Goal: Task Accomplishment & Management: Use online tool/utility

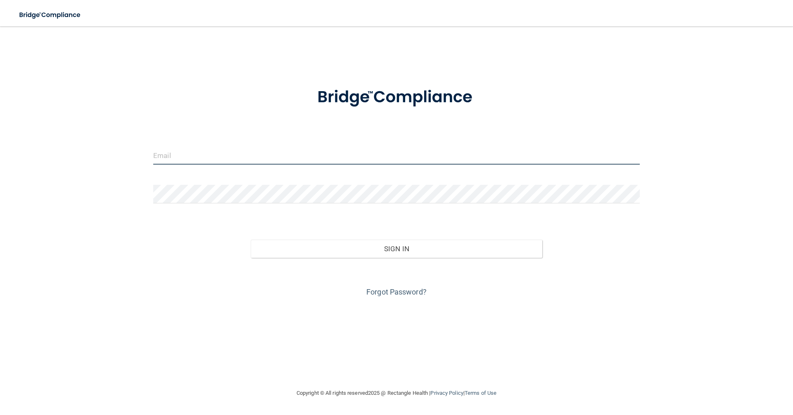
click at [194, 157] on input "email" at bounding box center [396, 155] width 486 height 19
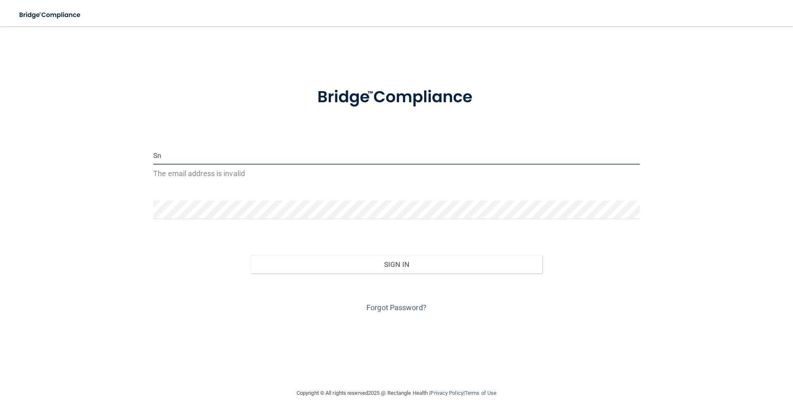
type input "S"
type input "B"
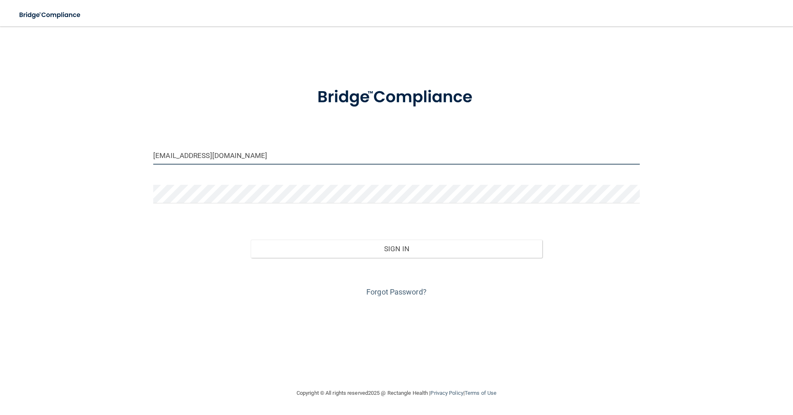
type input "[EMAIL_ADDRESS][DOMAIN_NAME]"
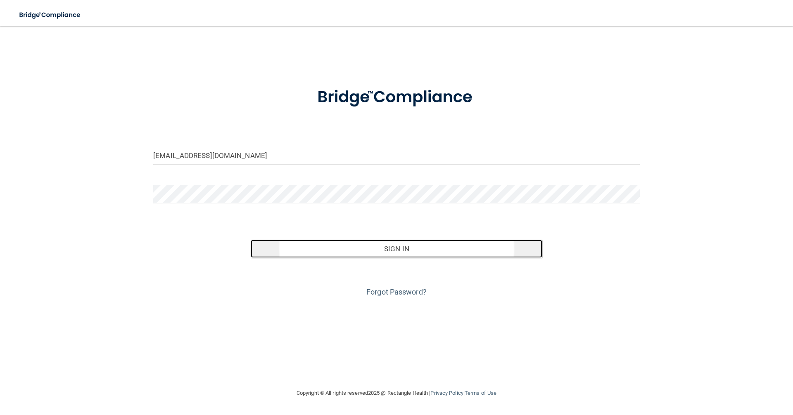
click at [391, 245] on button "Sign In" at bounding box center [397, 249] width 292 height 18
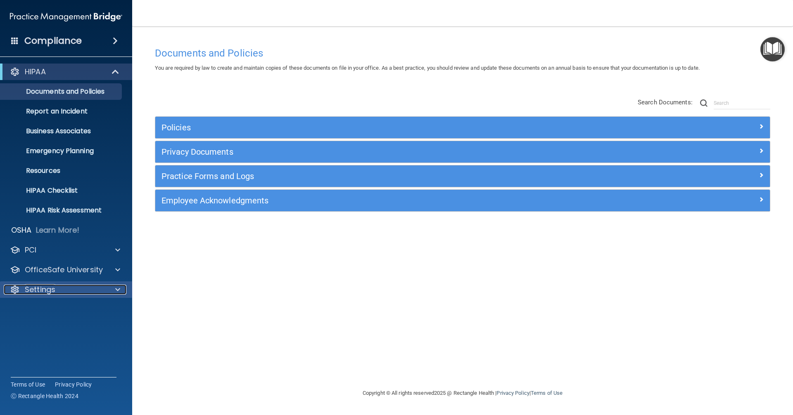
click at [111, 287] on div at bounding box center [116, 290] width 21 height 10
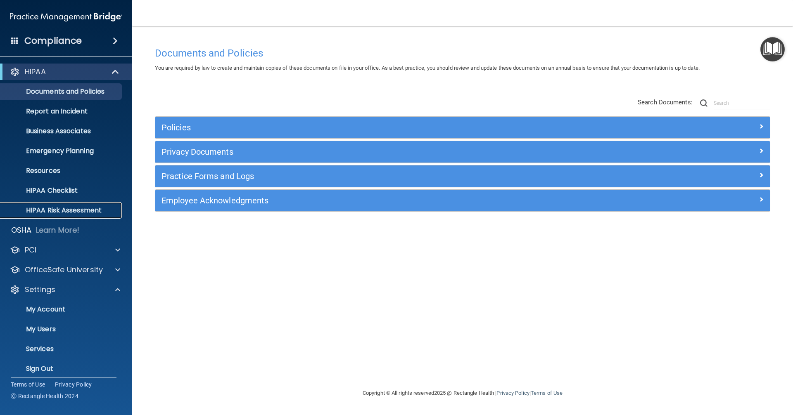
click at [47, 209] on p "HIPAA Risk Assessment" at bounding box center [61, 210] width 113 height 8
